Goal: Find specific page/section: Find specific page/section

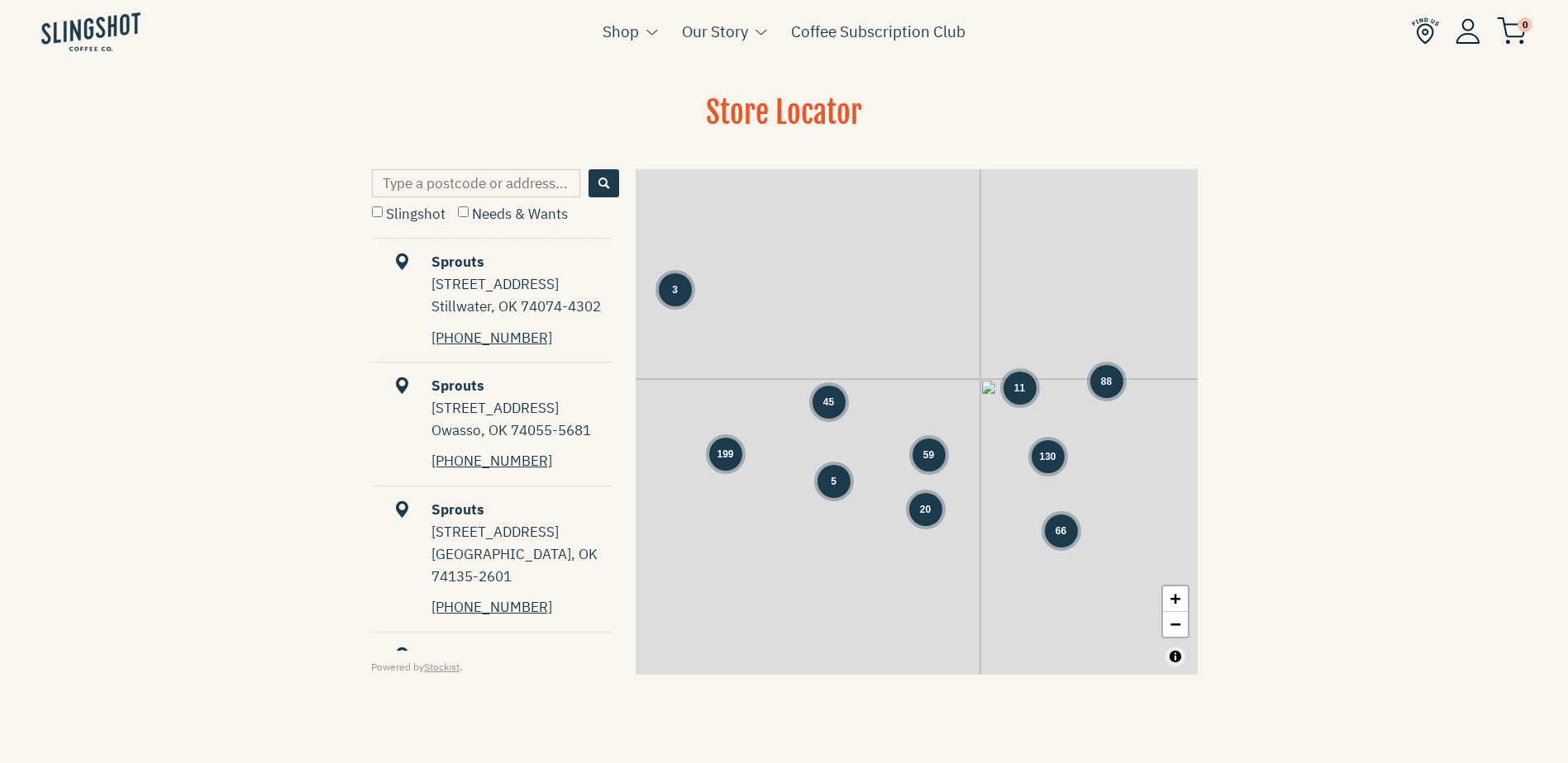
click at [488, 183] on input "Type a postcode or address..." at bounding box center [476, 183] width 208 height 28
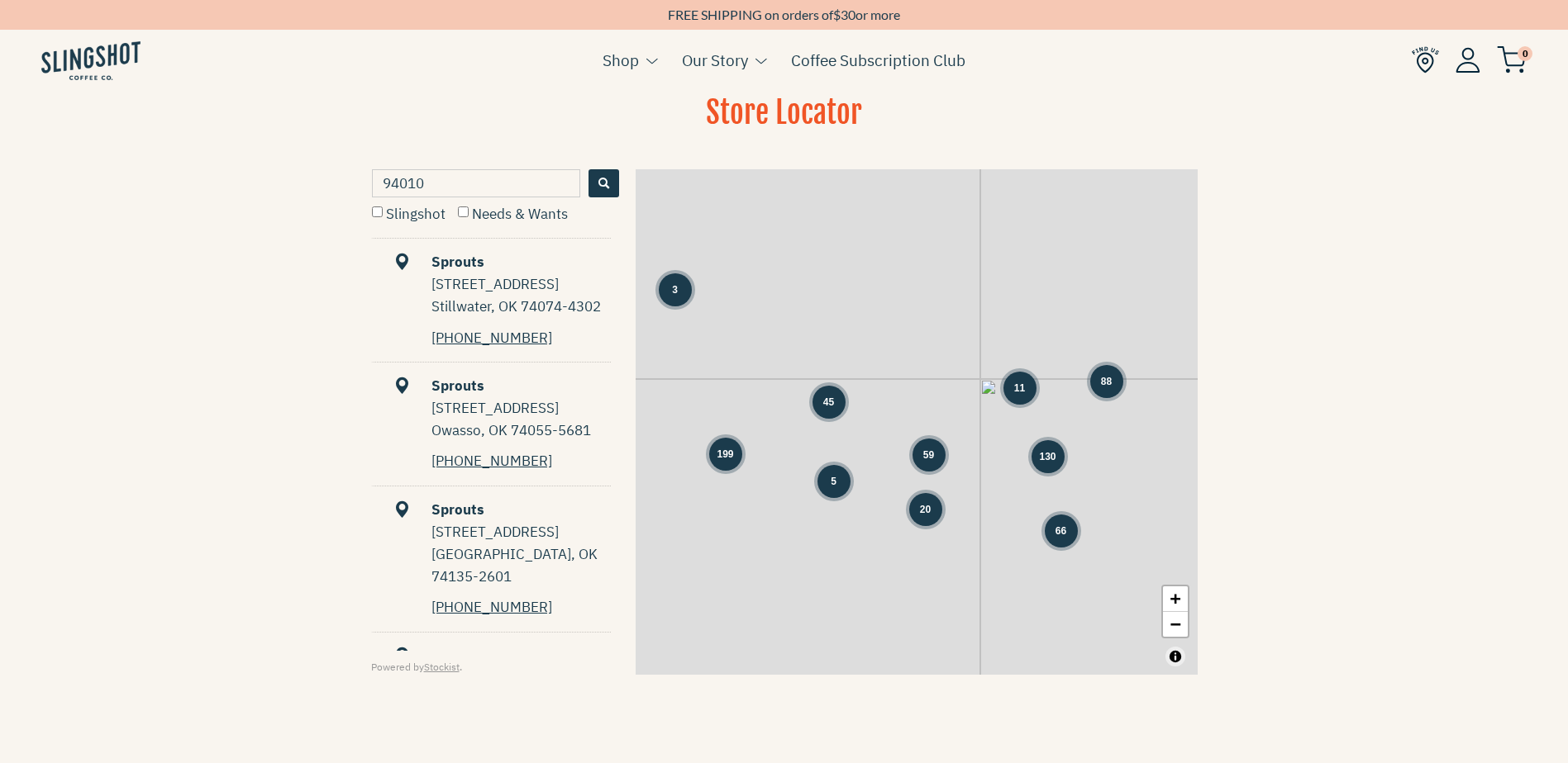
type input "94010"
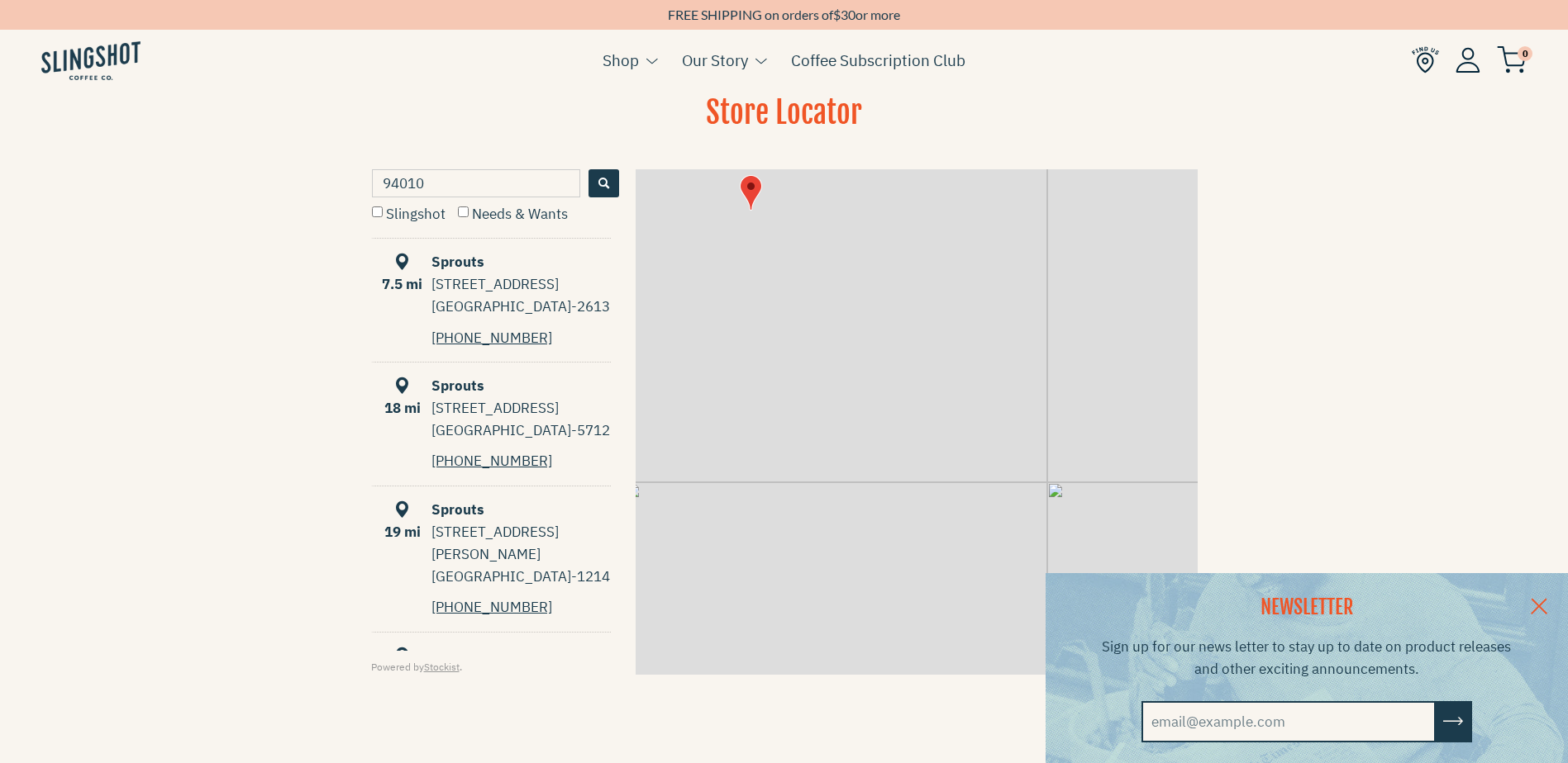
click at [1552, 600] on link at bounding box center [1539, 605] width 58 height 64
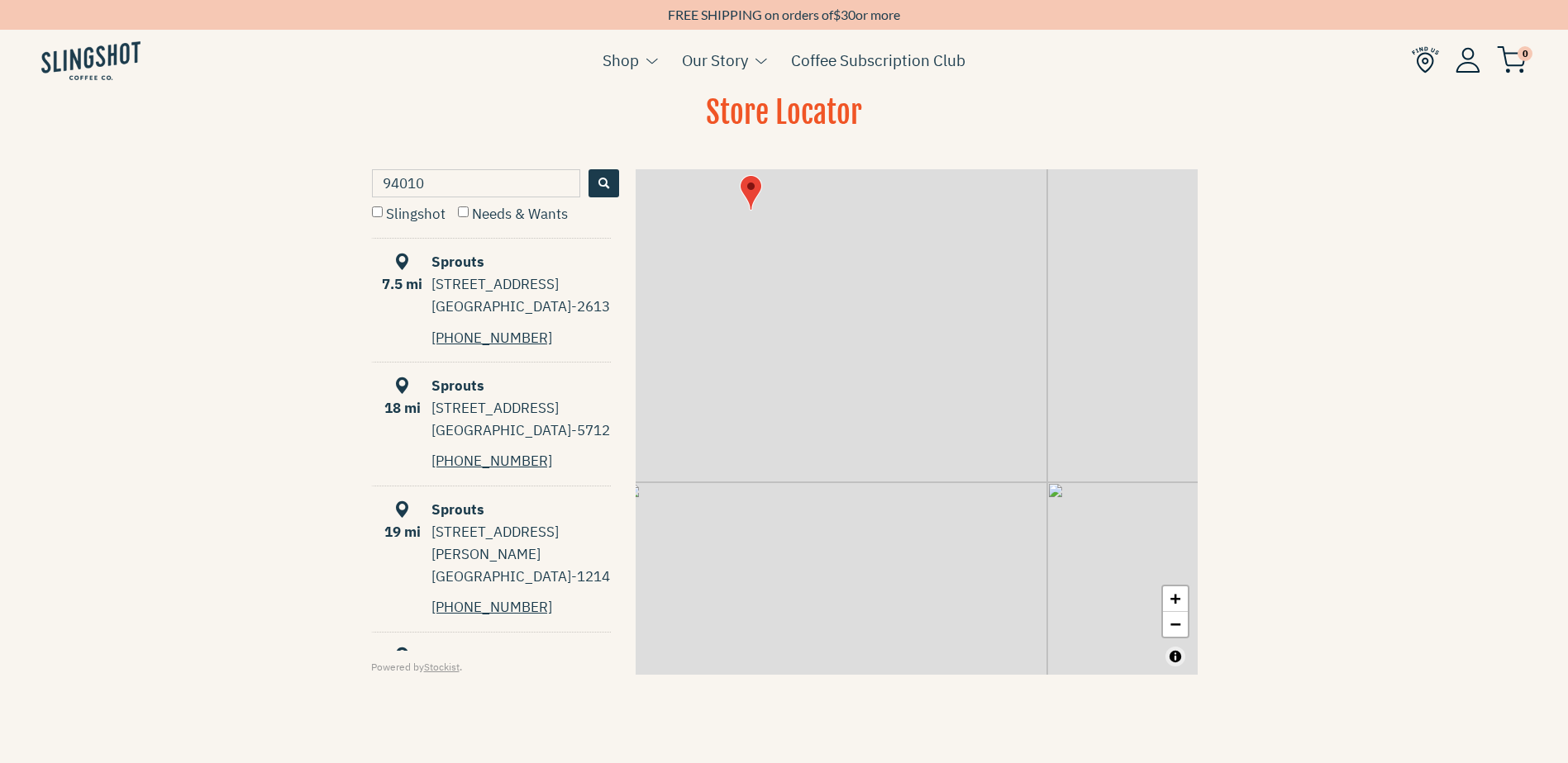
click at [447, 267] on div "Sprouts" at bounding box center [492, 261] width 237 height 22
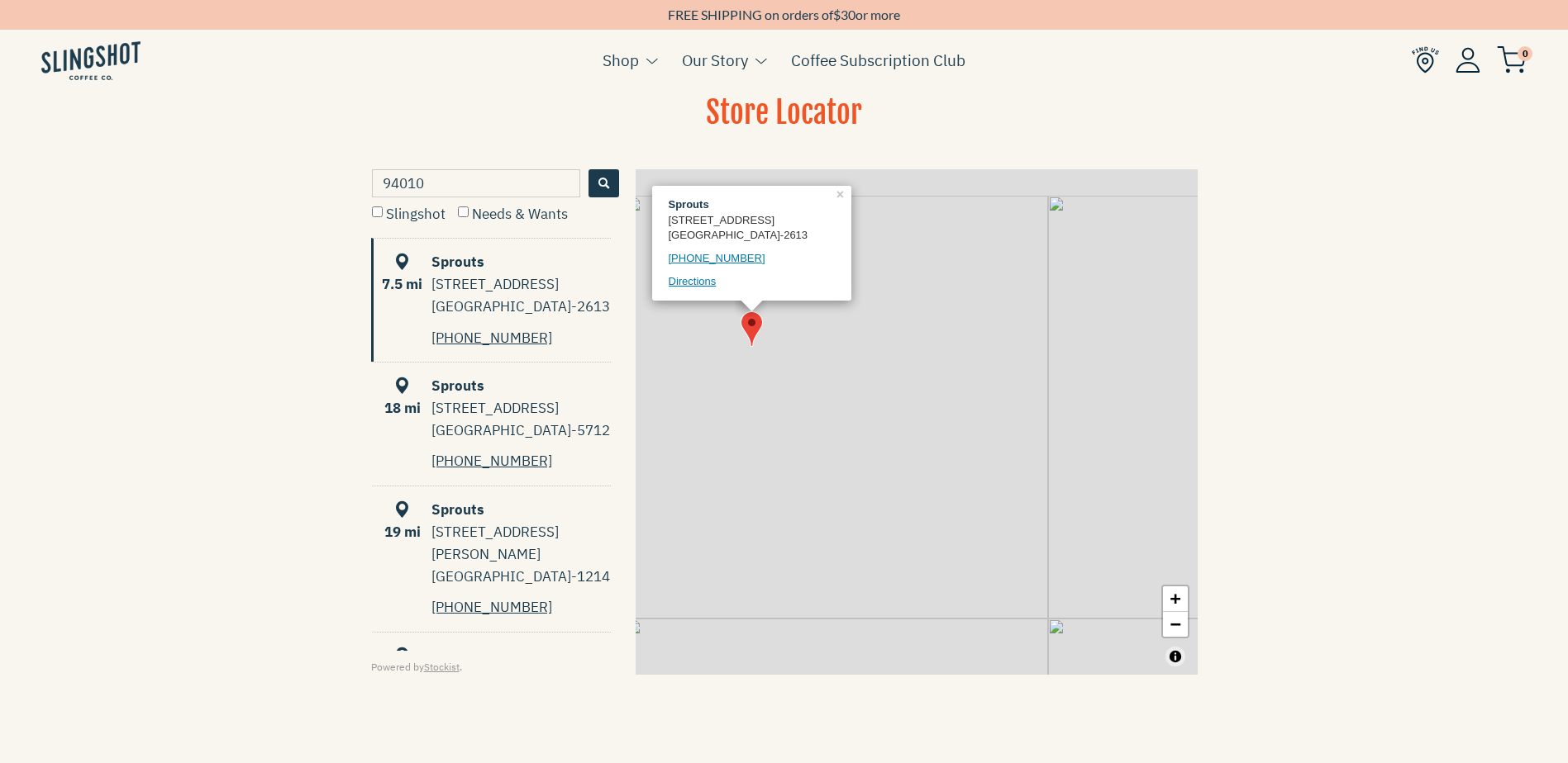
scroll to position [1, 0]
click at [476, 279] on div "301 Gellert Blvd" at bounding box center [521, 283] width 179 height 22
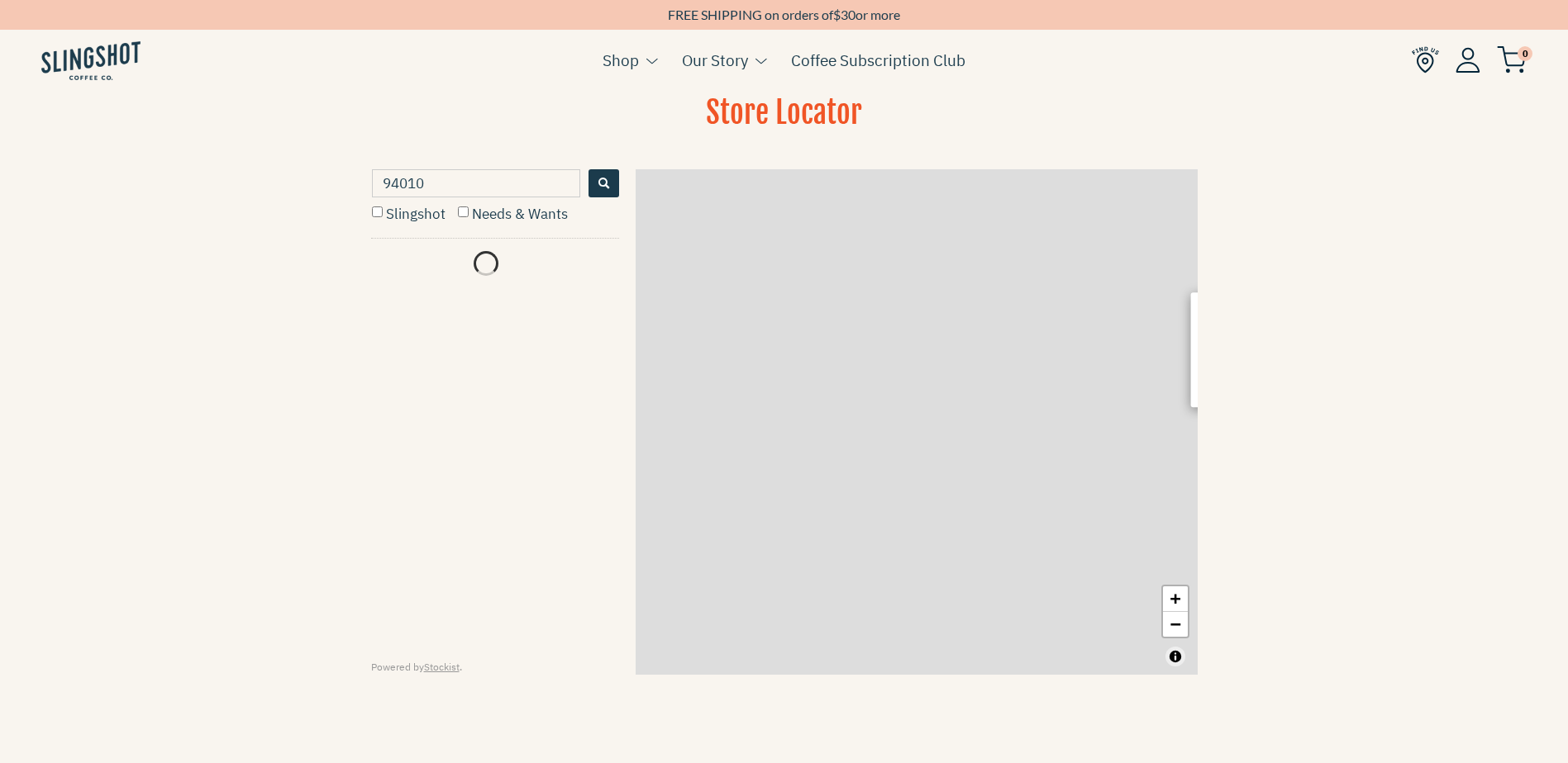
scroll to position [0, 0]
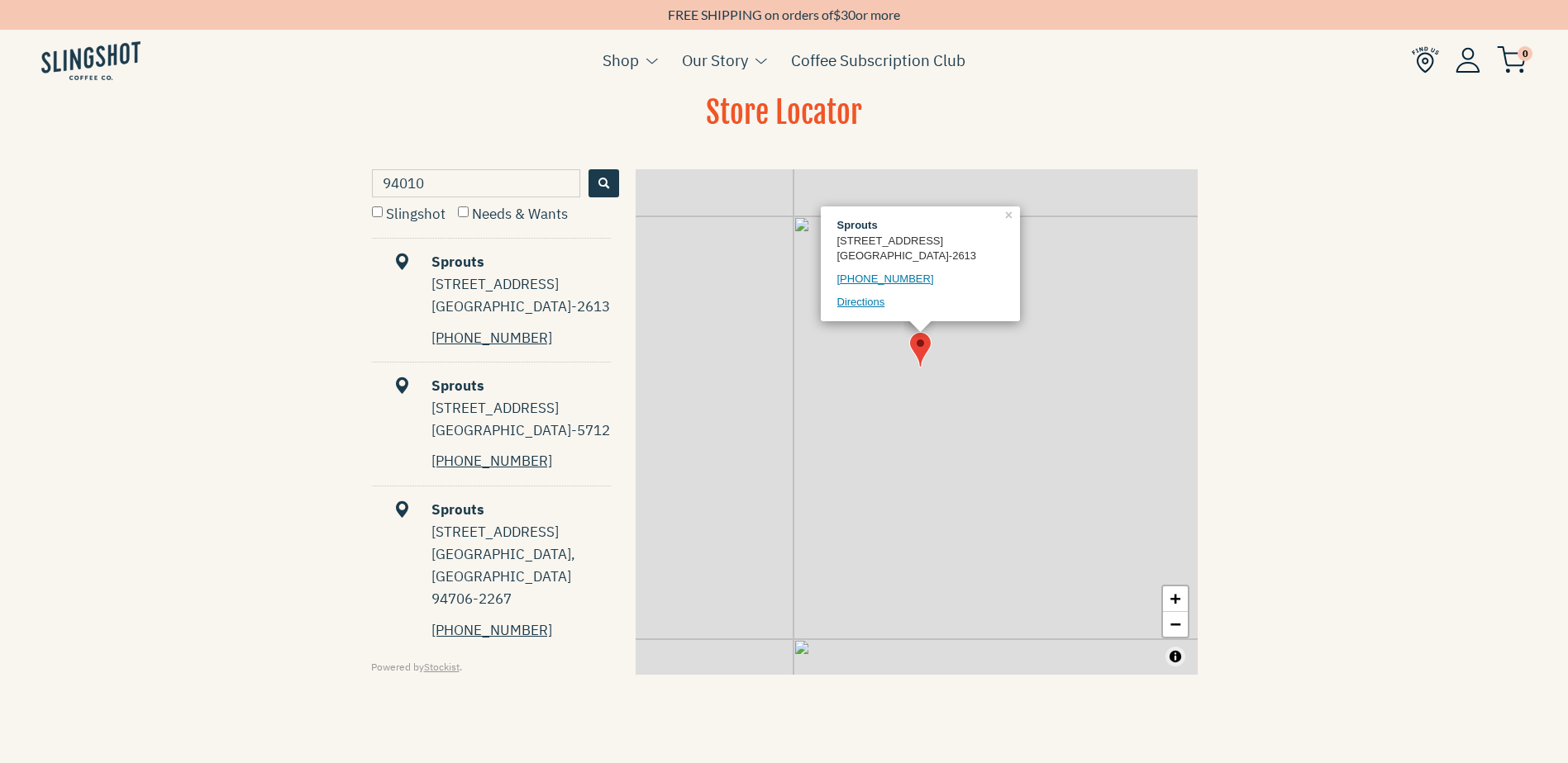
click at [440, 258] on div "Sprouts" at bounding box center [492, 261] width 237 height 22
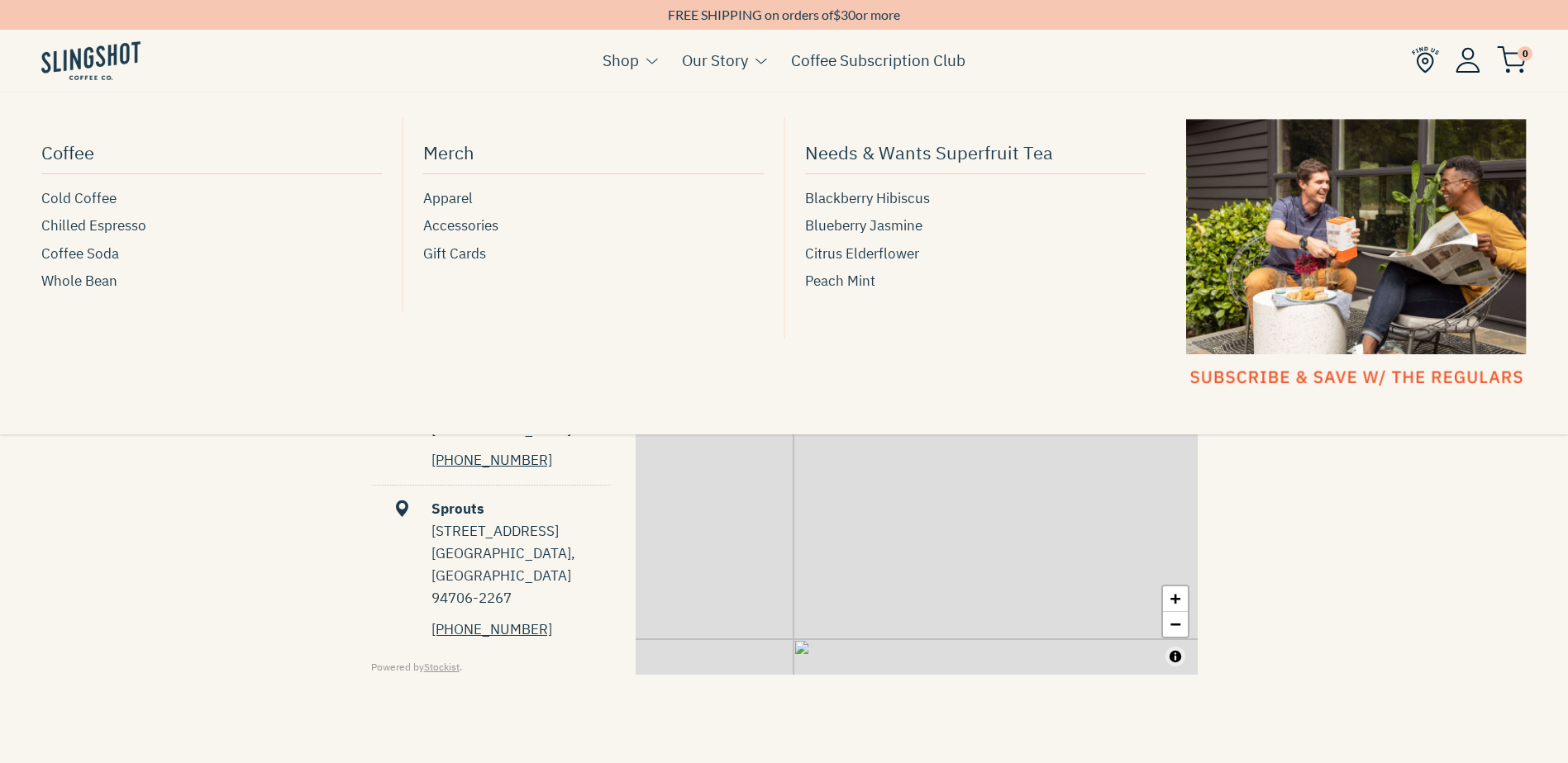
click at [559, 278] on div "Merch Apparel Accessories Gift Cards" at bounding box center [593, 214] width 340 height 194
click at [87, 225] on span "Chilled Espresso" at bounding box center [94, 225] width 105 height 22
